Goal: Manage account settings

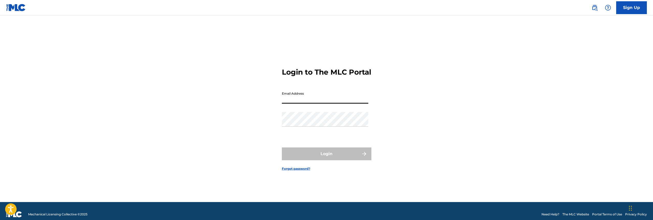
click at [363, 103] on input "Email Address" at bounding box center [325, 96] width 87 height 15
type input "[EMAIL_ADDRESS][DOMAIN_NAME]"
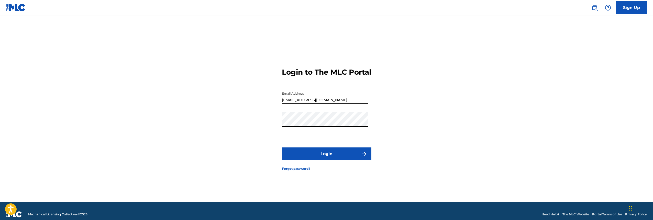
click at [331, 156] on button "Login" at bounding box center [327, 153] width 90 height 13
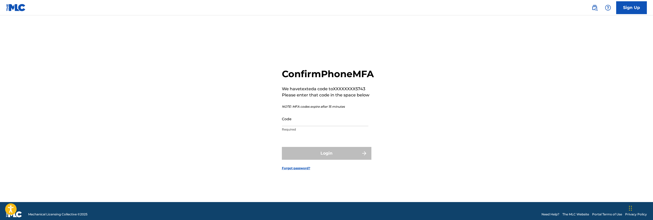
click at [325, 126] on input "Code" at bounding box center [325, 118] width 87 height 15
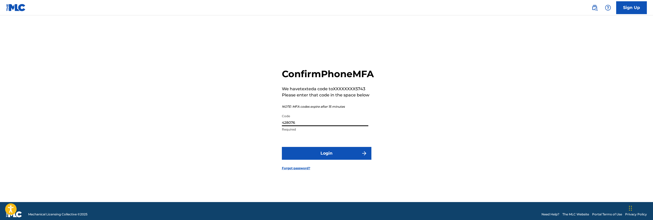
type input "428076"
click at [330, 158] on button "Login" at bounding box center [327, 153] width 90 height 13
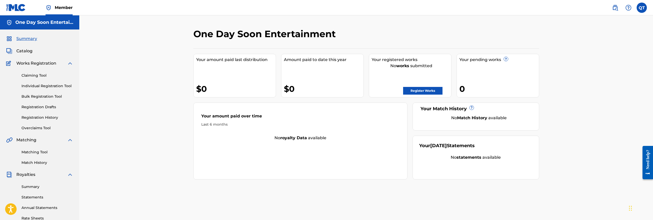
click at [643, 9] on label at bounding box center [642, 8] width 10 height 10
click at [642, 8] on input "QT [PERSON_NAME] [PERSON_NAME][EMAIL_ADDRESS][DOMAIN_NAME] Notification Prefere…" at bounding box center [642, 8] width 0 height 0
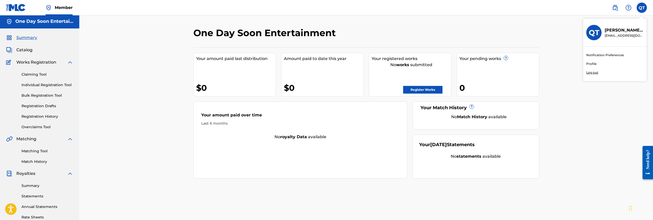
click at [590, 63] on link "Profile" at bounding box center [592, 63] width 10 height 5
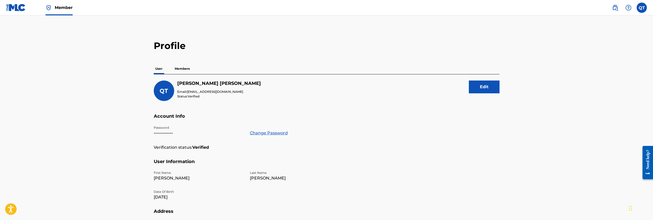
click at [178, 69] on p "Members" at bounding box center [182, 68] width 18 height 11
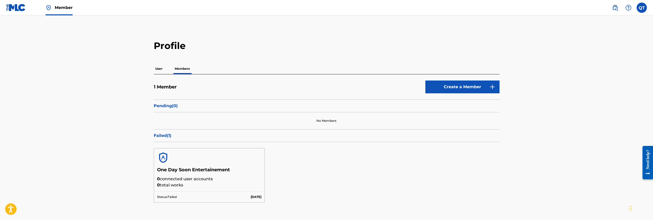
click at [168, 89] on h5 "1 Member" at bounding box center [165, 87] width 23 height 6
click at [168, 107] on p "Pending ( 0 )" at bounding box center [327, 106] width 346 height 6
click at [163, 137] on p "Failed ( 1 )" at bounding box center [327, 135] width 346 height 6
click at [175, 171] on h5 "One Day Soon Entertainement" at bounding box center [209, 171] width 105 height 9
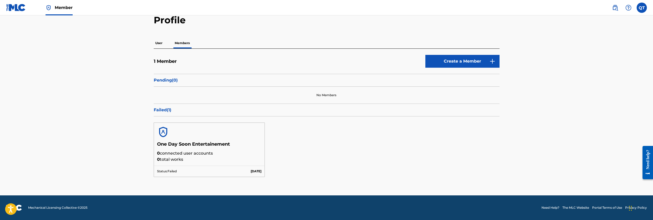
scroll to position [25, 0]
click at [161, 62] on h5 "1 Member" at bounding box center [165, 62] width 23 height 6
click at [186, 153] on p "0 connected user accounts" at bounding box center [209, 153] width 105 height 6
click at [165, 131] on img at bounding box center [163, 132] width 12 height 12
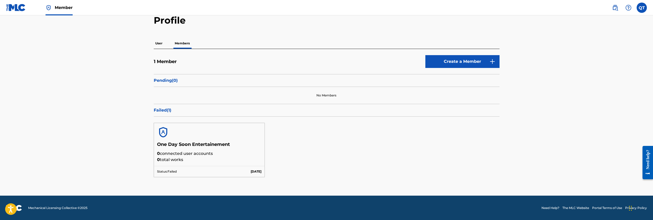
click at [165, 131] on img at bounding box center [163, 132] width 12 height 12
click at [163, 111] on p "Failed ( 1 )" at bounding box center [327, 110] width 346 height 6
click at [170, 111] on p "Failed ( 1 )" at bounding box center [327, 110] width 346 height 6
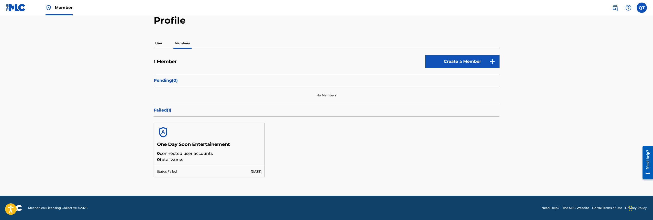
click at [649, 158] on div "Need help?" at bounding box center [648, 158] width 7 height 19
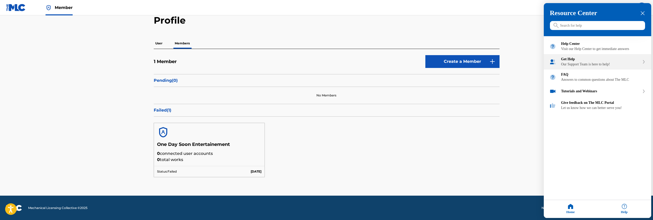
click at [604, 67] on div "Our Support Team is here to help!" at bounding box center [601, 64] width 79 height 4
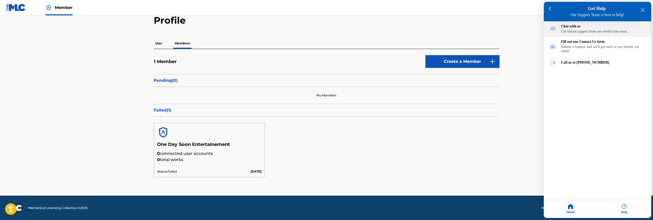
click at [604, 31] on div "Get instant support from our world-class team." at bounding box center [604, 32] width 84 height 4
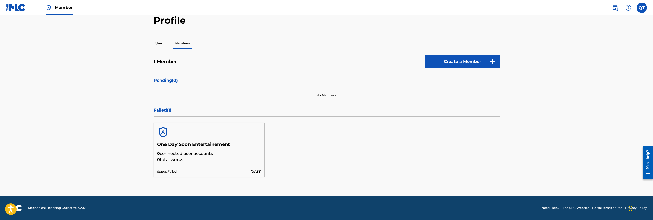
click at [643, 10] on label at bounding box center [642, 8] width 10 height 10
click at [642, 8] on input "QT [PERSON_NAME] [PERSON_NAME][EMAIL_ADDRESS][DOMAIN_NAME] Notification Prefere…" at bounding box center [642, 8] width 0 height 0
click at [616, 56] on link "Notification Preferences" at bounding box center [606, 55] width 38 height 5
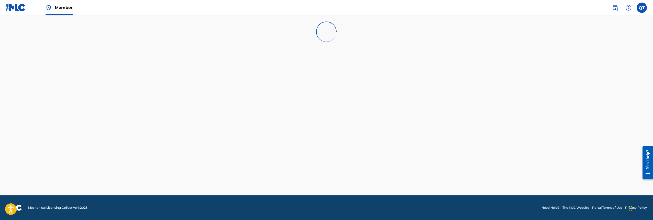
click at [20, 9] on img at bounding box center [16, 7] width 20 height 7
